Goal: Information Seeking & Learning: Learn about a topic

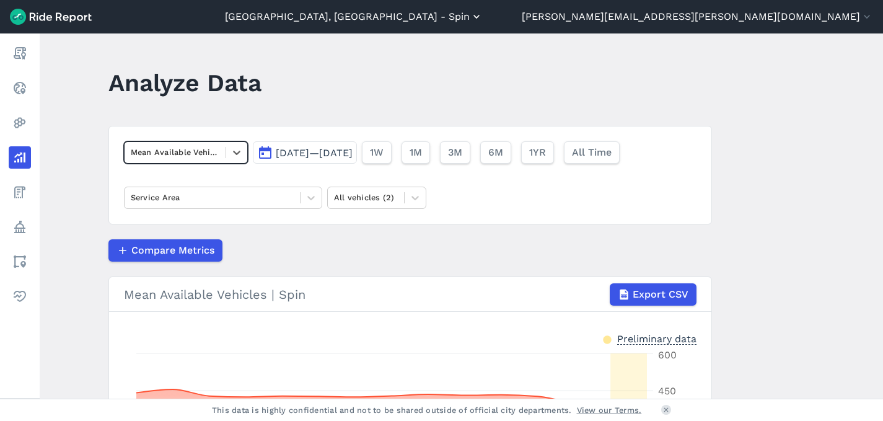
click at [483, 12] on button "[GEOGRAPHIC_DATA], [GEOGRAPHIC_DATA] - Spin" at bounding box center [354, 16] width 258 height 15
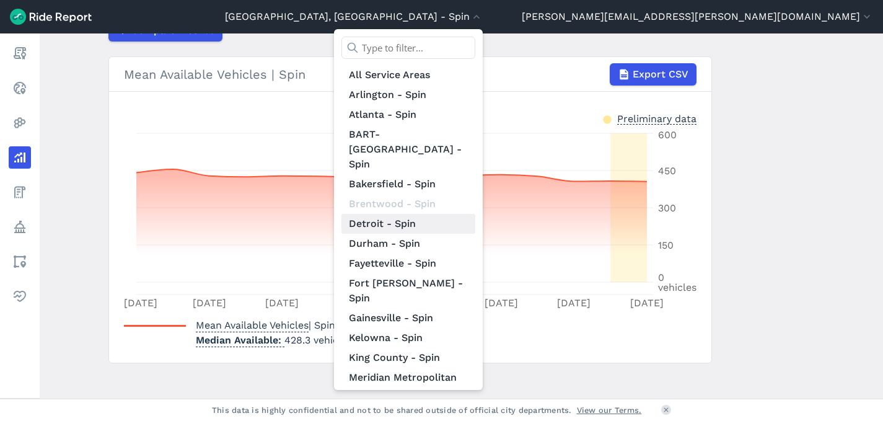
click at [475, 214] on link "Detroit - Spin" at bounding box center [408, 224] width 134 height 20
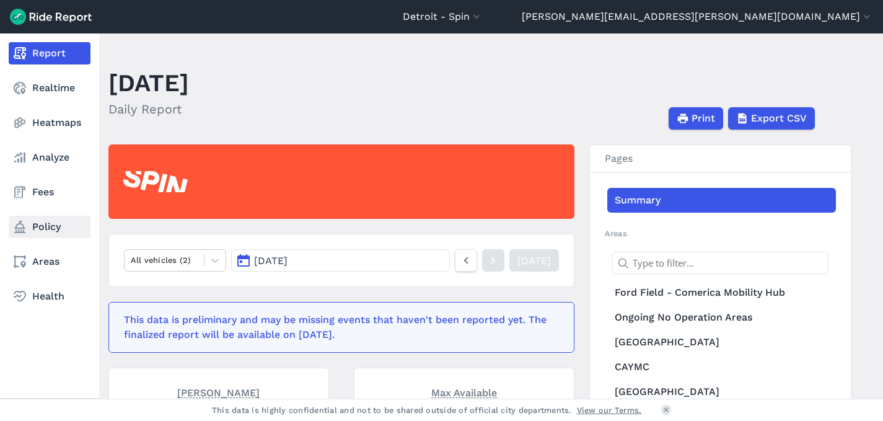
click at [61, 219] on link "Policy" at bounding box center [50, 227] width 82 height 22
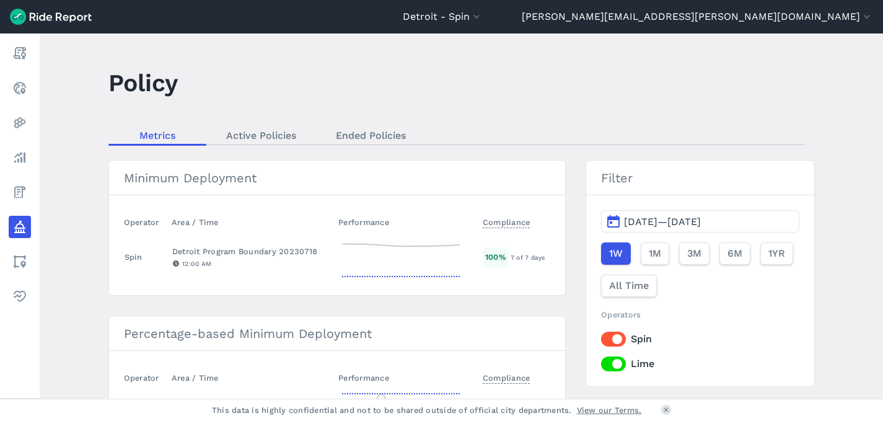
click at [275, 126] on main "Policy Metrics Active Policies Ended Policies Minimum Deployment Operator Area …" at bounding box center [461, 215] width 843 height 365
click at [275, 134] on link "Active Policies" at bounding box center [261, 135] width 110 height 19
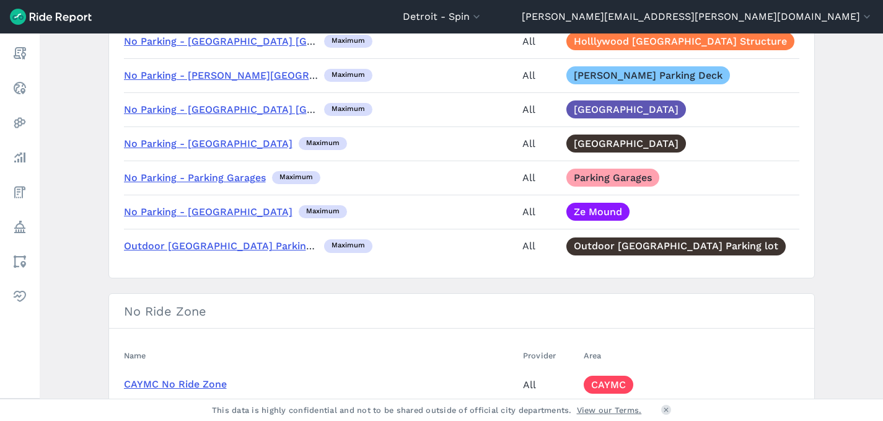
scroll to position [1045, 0]
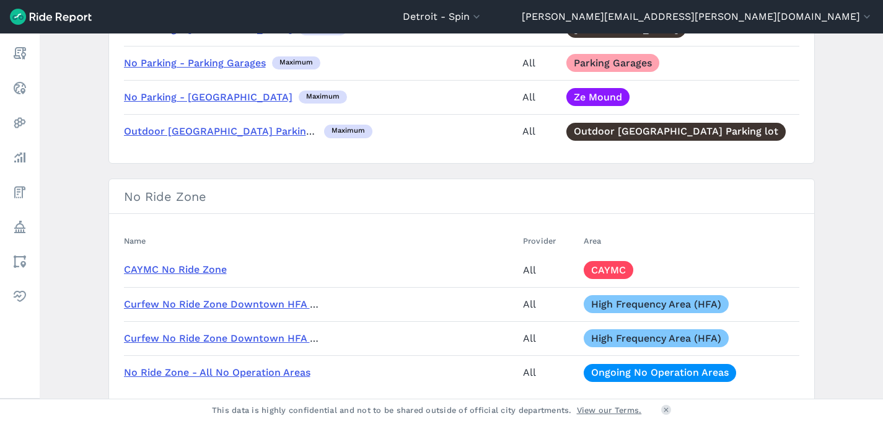
click at [228, 341] on link "Curfew No Ride Zone Downtown HFA - Weekend 12a-3a" at bounding box center [260, 338] width 272 height 12
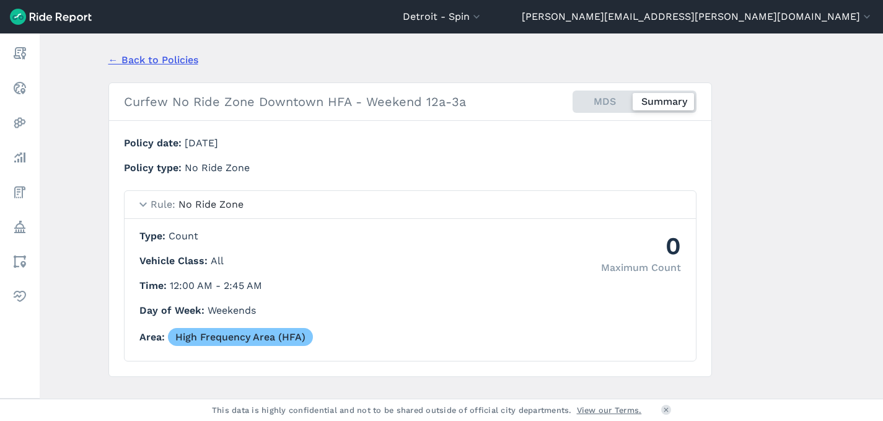
scroll to position [29, 0]
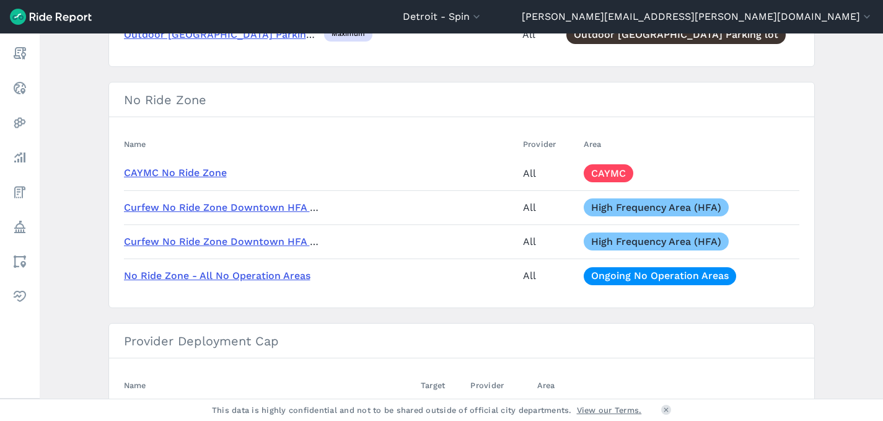
scroll to position [1144, 0]
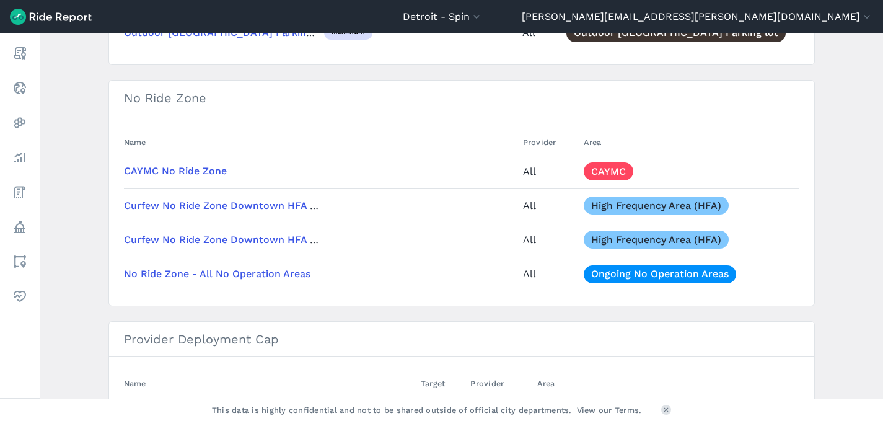
click at [240, 205] on link "Curfew No Ride Zone Downtown HFA - Weekend 10p-12a" at bounding box center [262, 206] width 276 height 12
